Goal: Check status: Check status

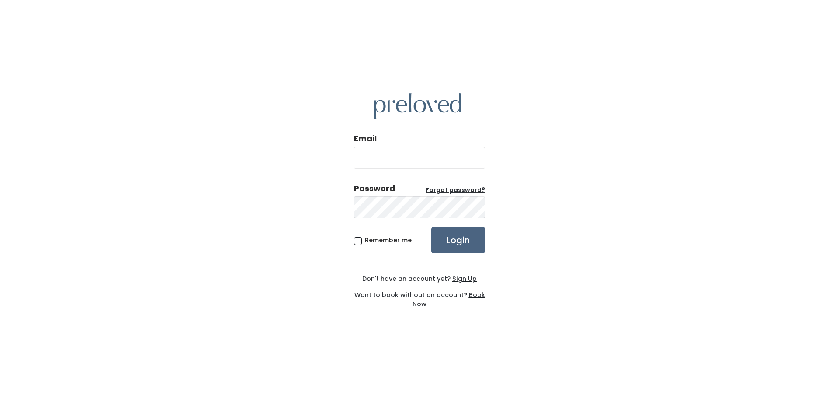
type input "katiebernardeisterhold@gmail.com"
click at [464, 236] on input "Login" at bounding box center [458, 240] width 54 height 26
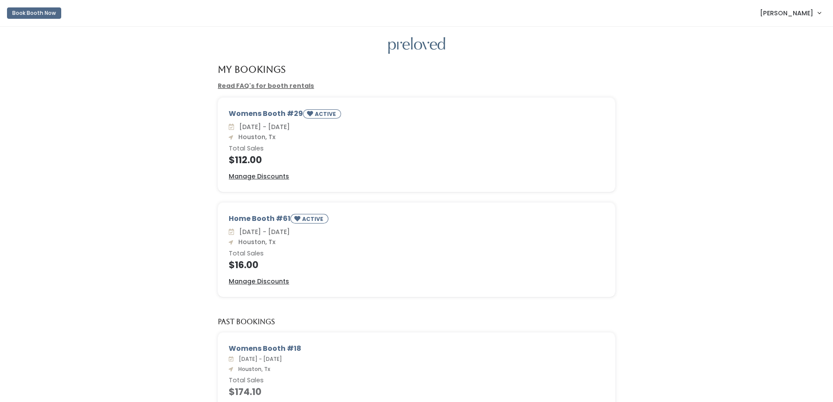
click at [149, 132] on div "Womens Booth #29 ACTIVE Sat. Aug 16 - Fri. Aug 22 Houston, Tx Total Sales $112.…" at bounding box center [416, 149] width 815 height 105
